Goal: Navigation & Orientation: Find specific page/section

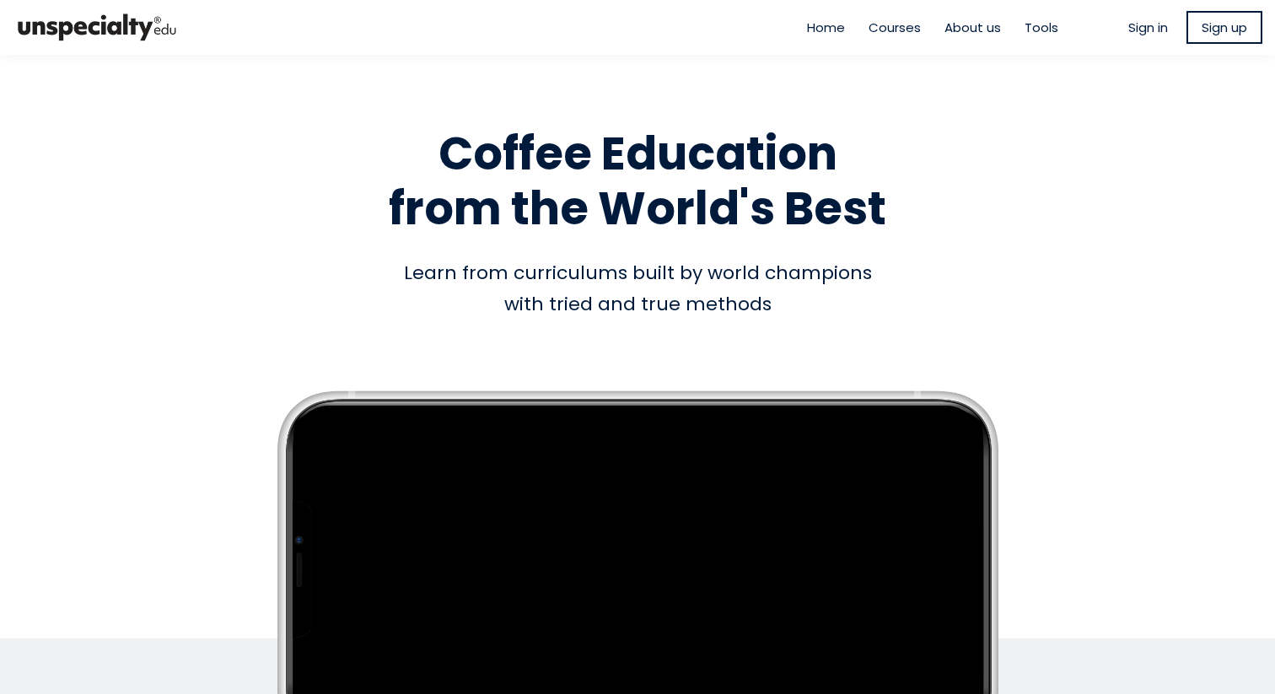
click at [677, 31] on span "Sign in" at bounding box center [1148, 27] width 40 height 19
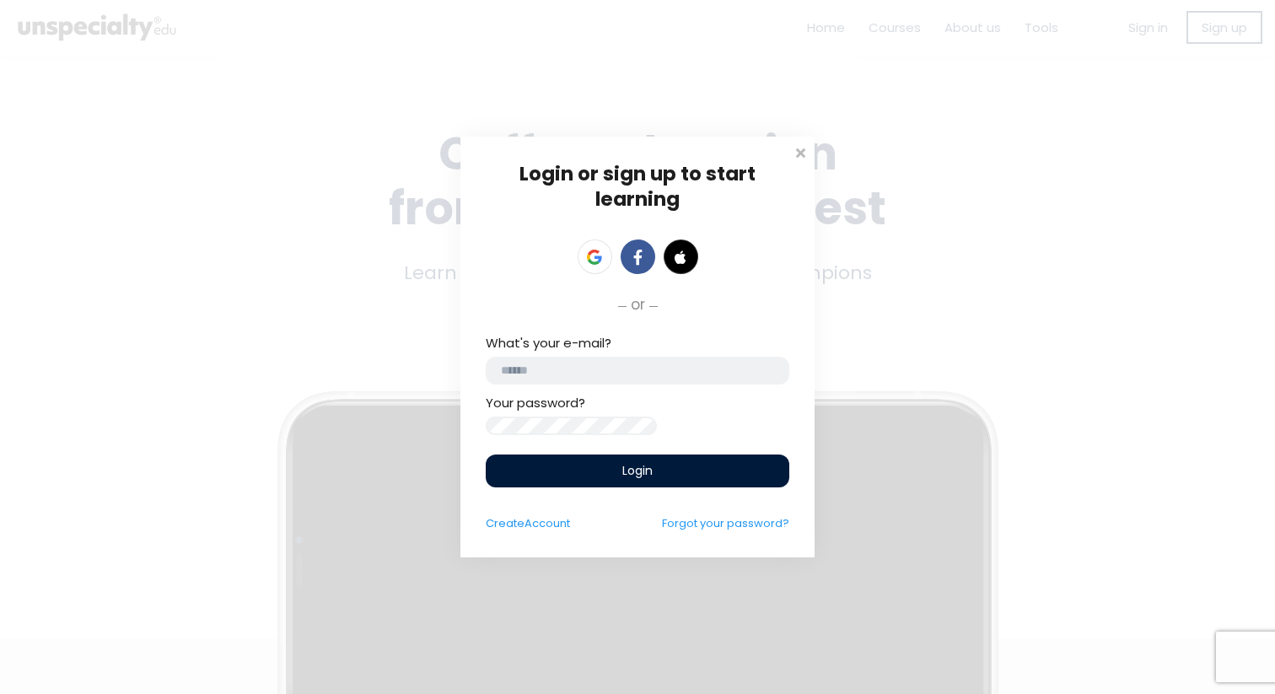
click at [561, 361] on input "email" at bounding box center [638, 371] width 304 height 28
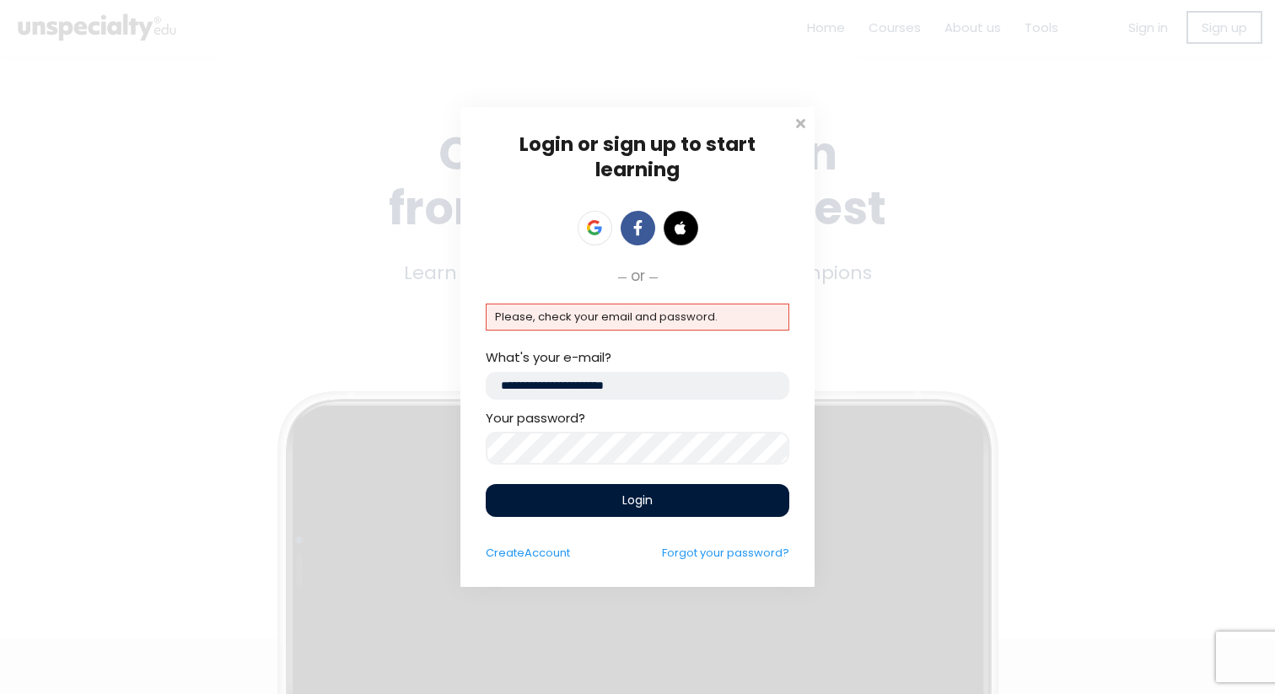
click at [347, 376] on div "Login or sign up to start learning Login to start learning Start learning" at bounding box center [637, 347] width 1275 height 694
drag, startPoint x: 599, startPoint y: 386, endPoint x: 307, endPoint y: 341, distance: 296.1
click at [307, 341] on div "Login or sign up to start learning Login to start learning Start learning" at bounding box center [637, 347] width 1275 height 694
click at [675, 470] on div "Login" at bounding box center [638, 500] width 304 height 33
click at [305, 376] on div "Login or sign up to start learning Login to start learning Start learning" at bounding box center [637, 347] width 1275 height 694
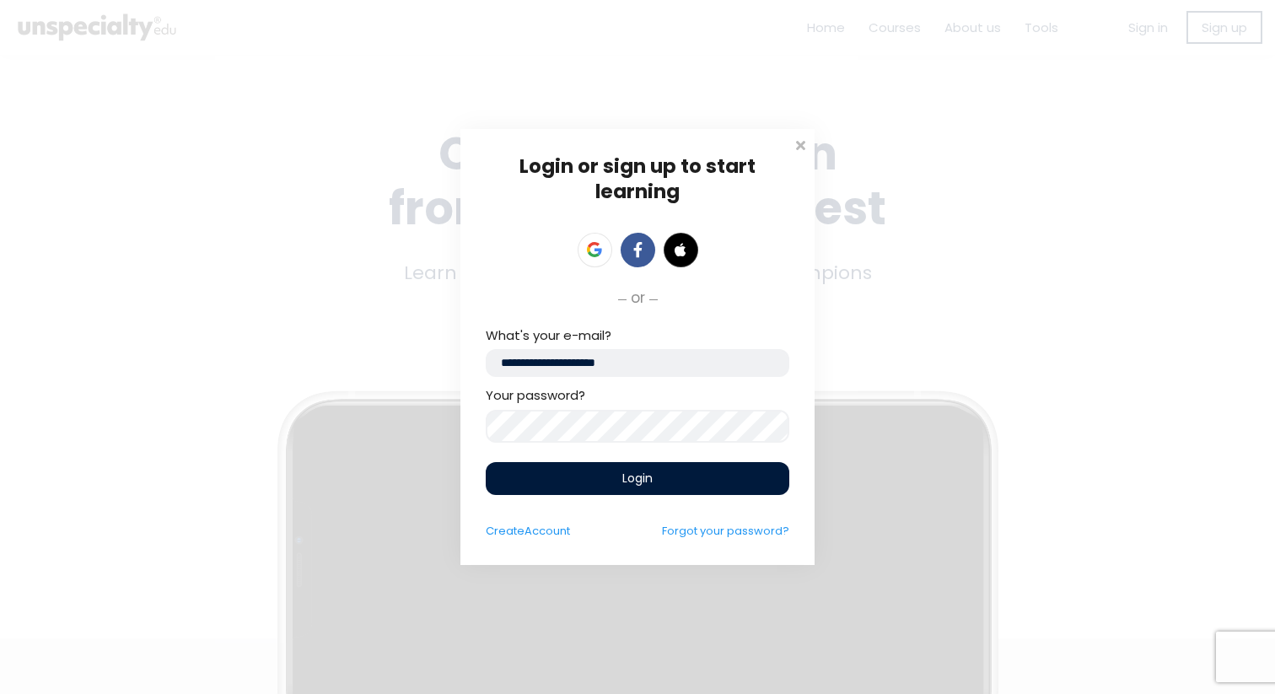
click at [563, 470] on div "Login" at bounding box center [638, 478] width 304 height 33
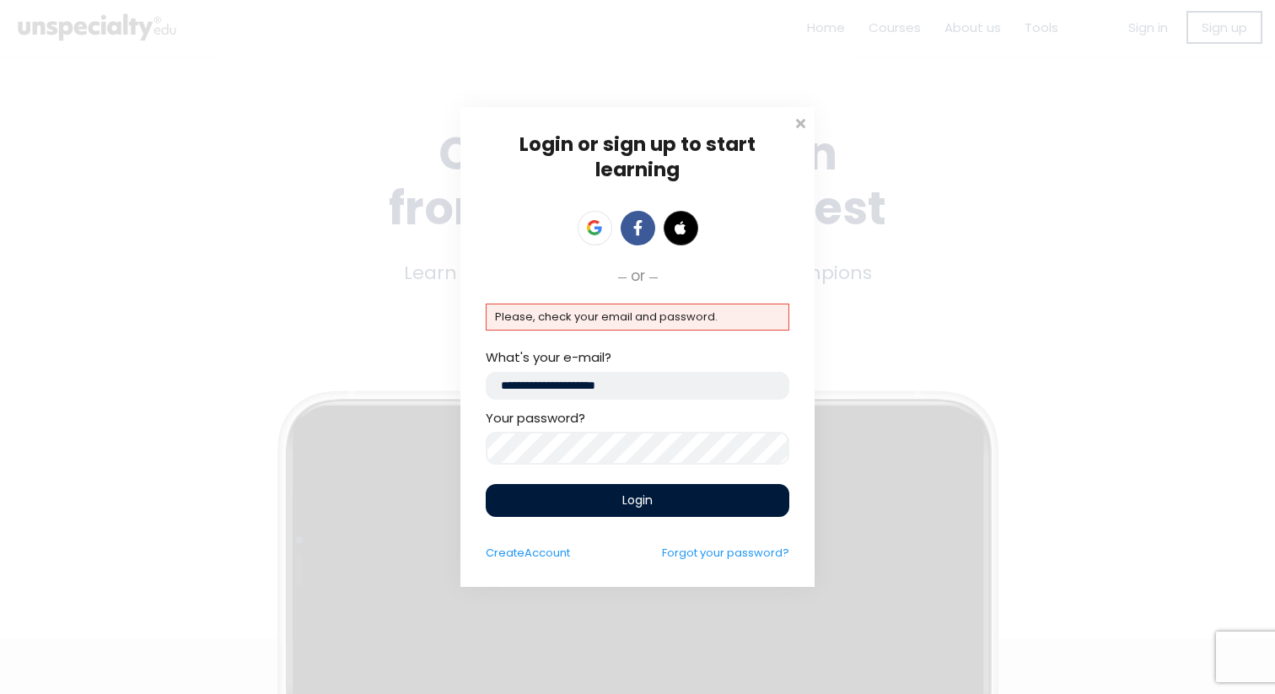
drag, startPoint x: 587, startPoint y: 383, endPoint x: 394, endPoint y: 376, distance: 193.2
click at [394, 377] on div "Login or sign up to start learning Login to start learning Start learning" at bounding box center [637, 347] width 1275 height 694
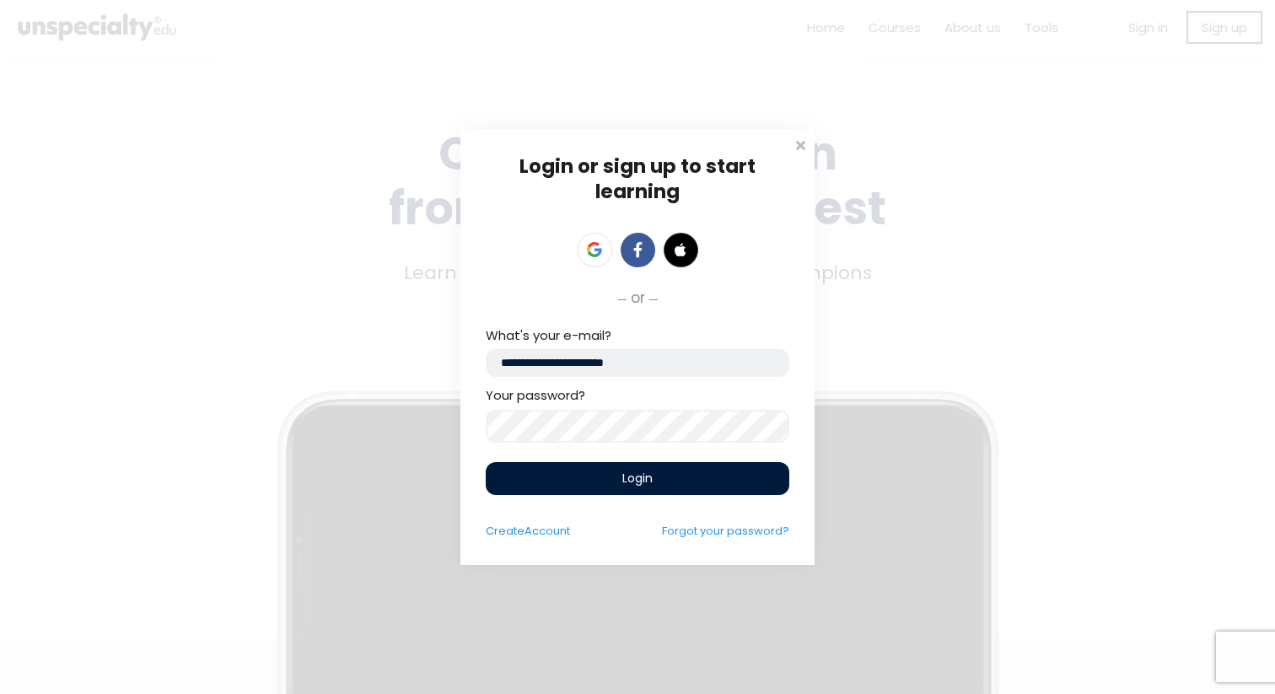
type input "**********"
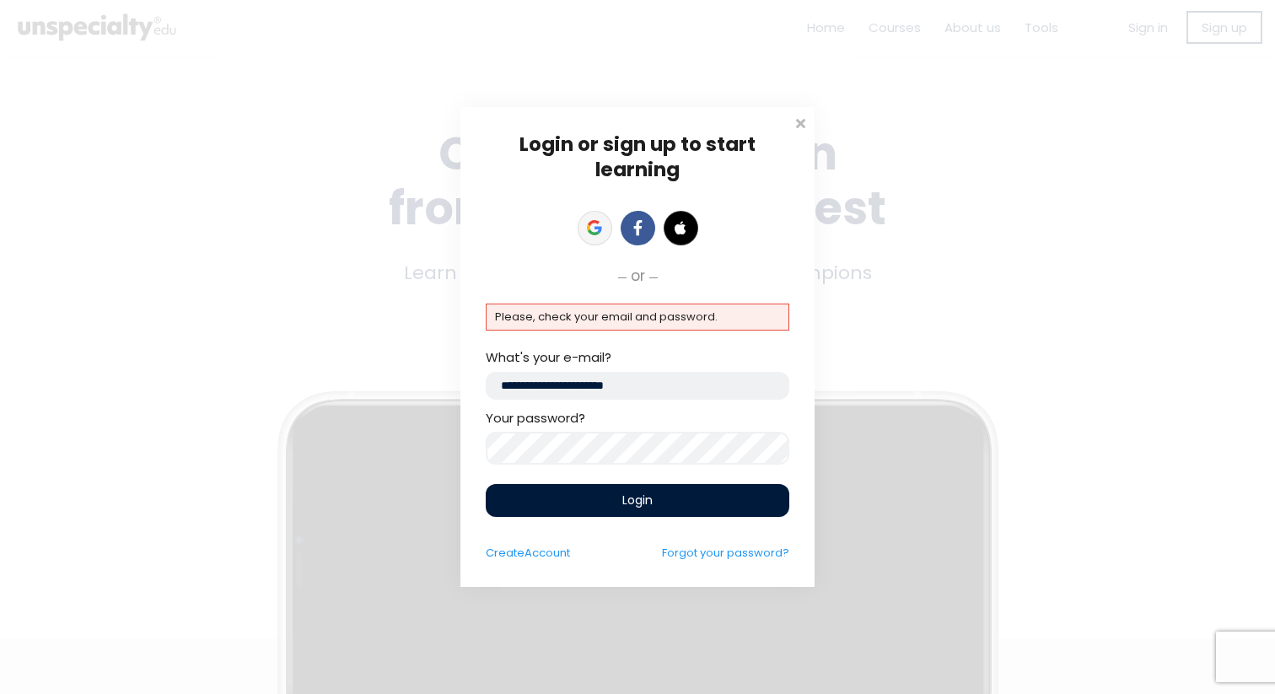
click at [598, 227] on icon at bounding box center [598, 230] width 8 height 7
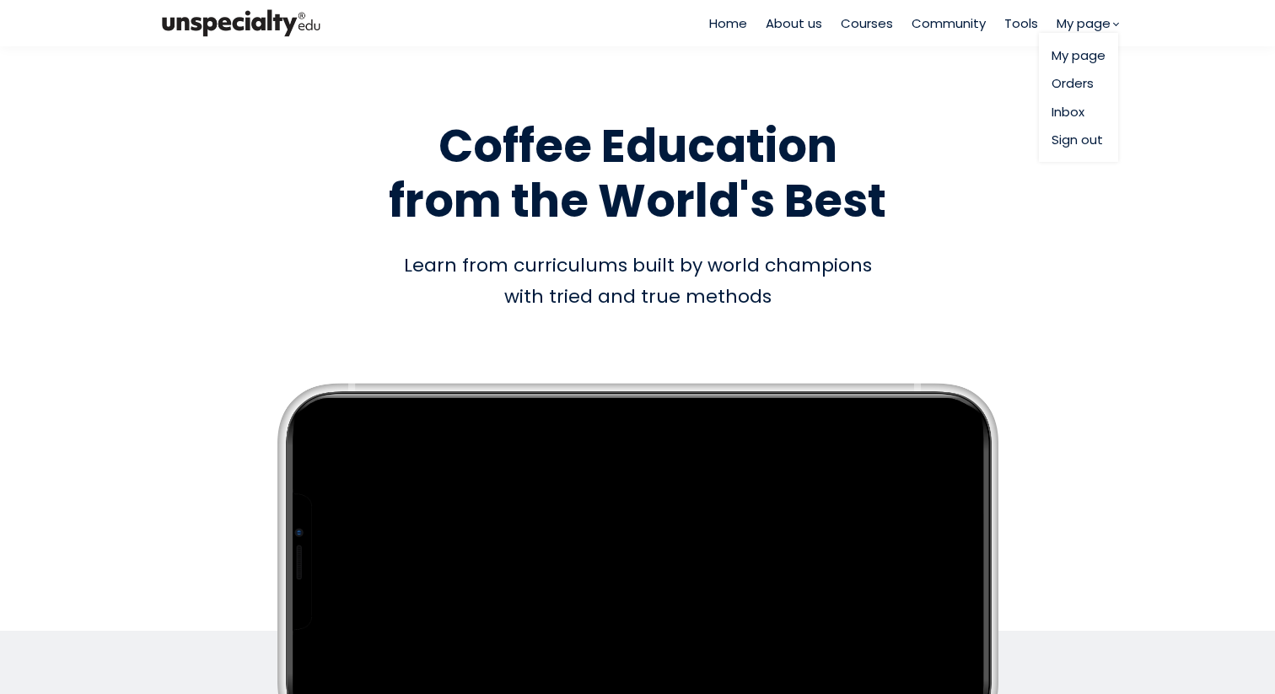
click at [1087, 29] on span "My page" at bounding box center [1083, 22] width 54 height 19
